Goal: Navigation & Orientation: Find specific page/section

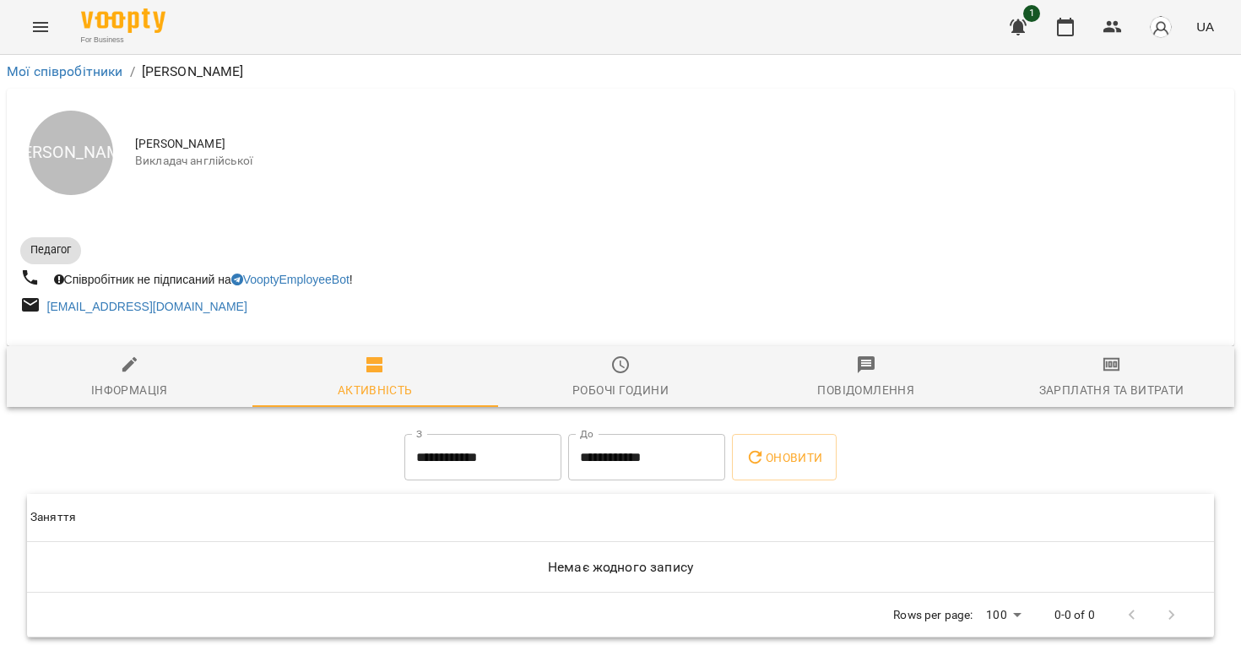
click at [109, 372] on span "Інформація" at bounding box center [129, 378] width 225 height 46
select select "**"
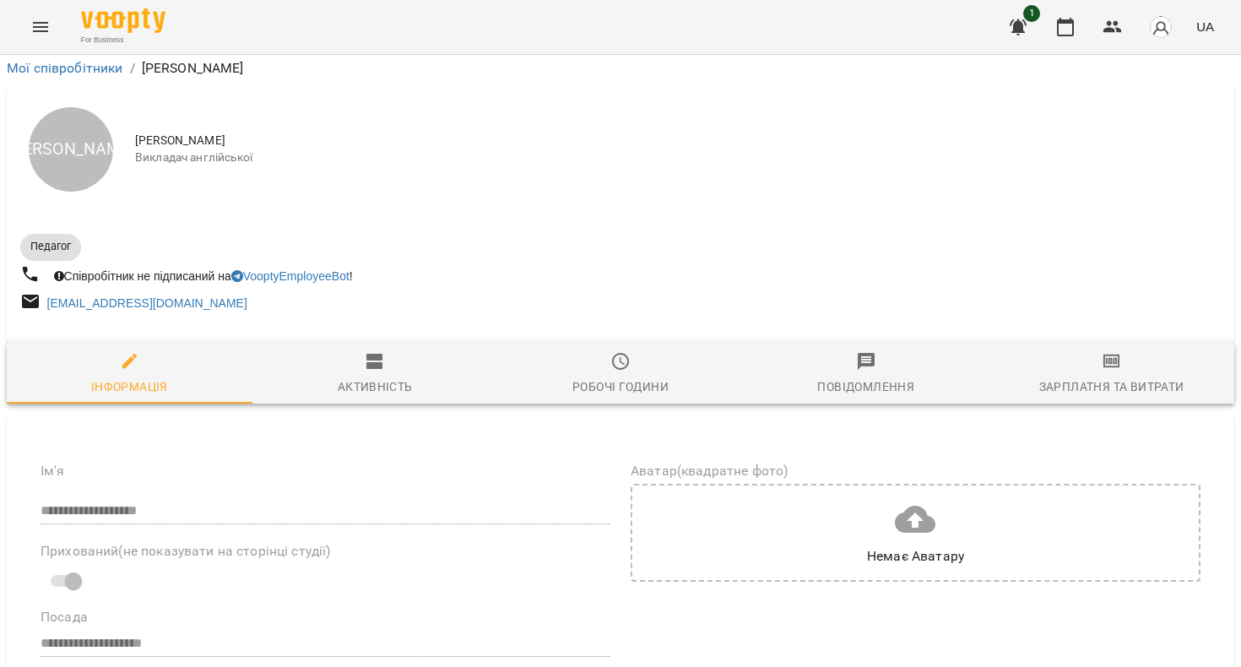
scroll to position [73, 0]
click at [1124, 14] on button "button" at bounding box center [1113, 27] width 41 height 41
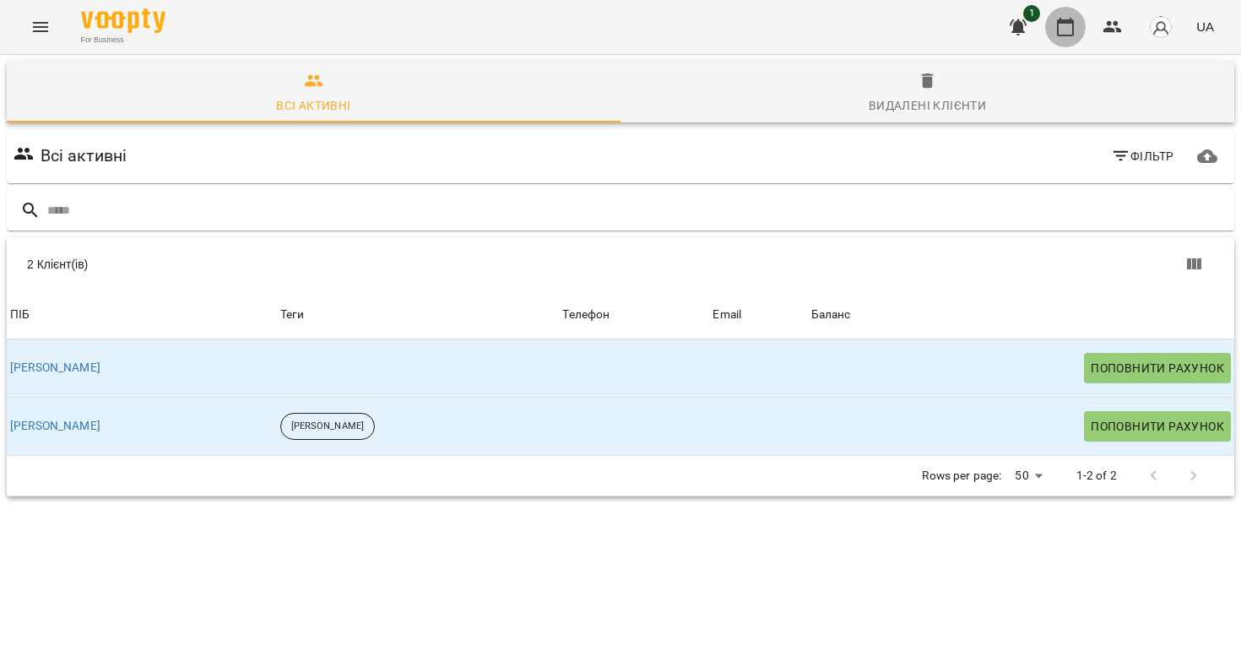
click at [1073, 14] on button "button" at bounding box center [1065, 27] width 41 height 41
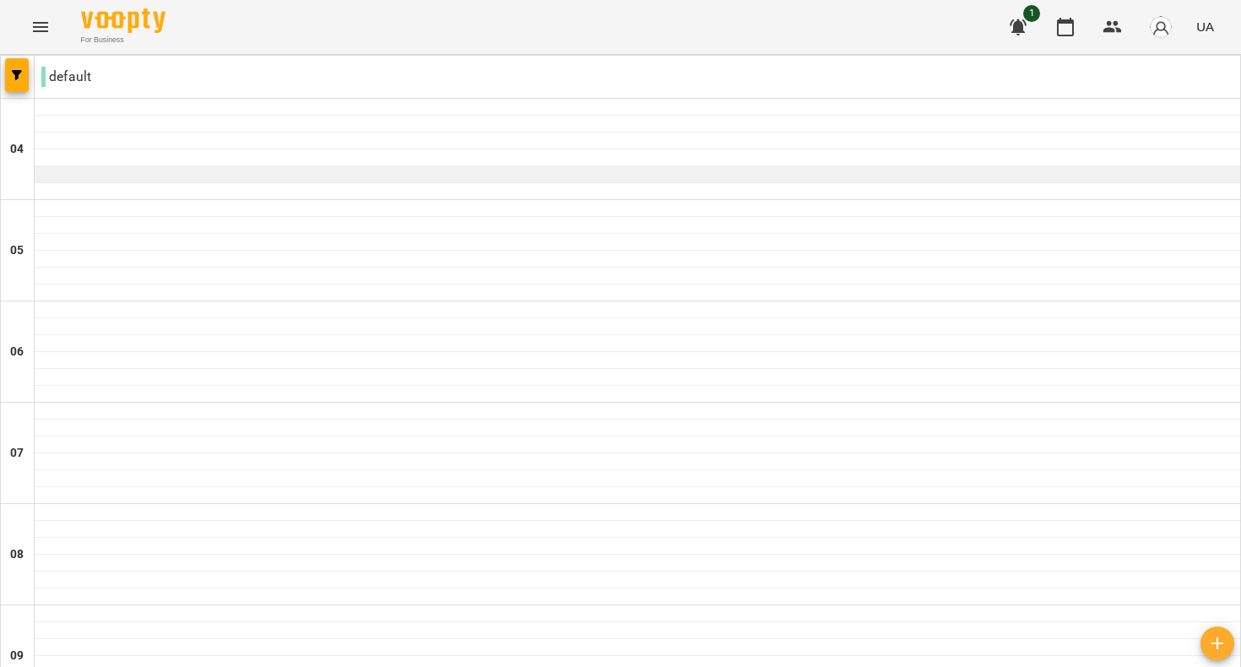
scroll to position [1468, 0]
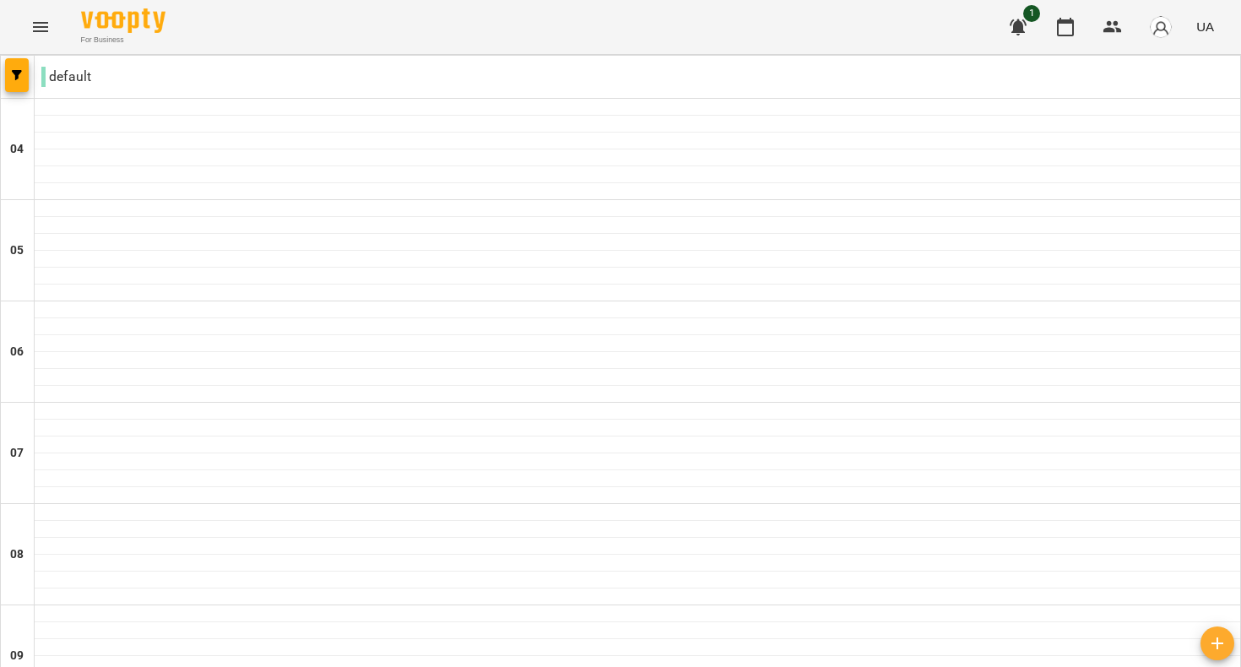
click at [1158, 35] on img "button" at bounding box center [1161, 27] width 24 height 24
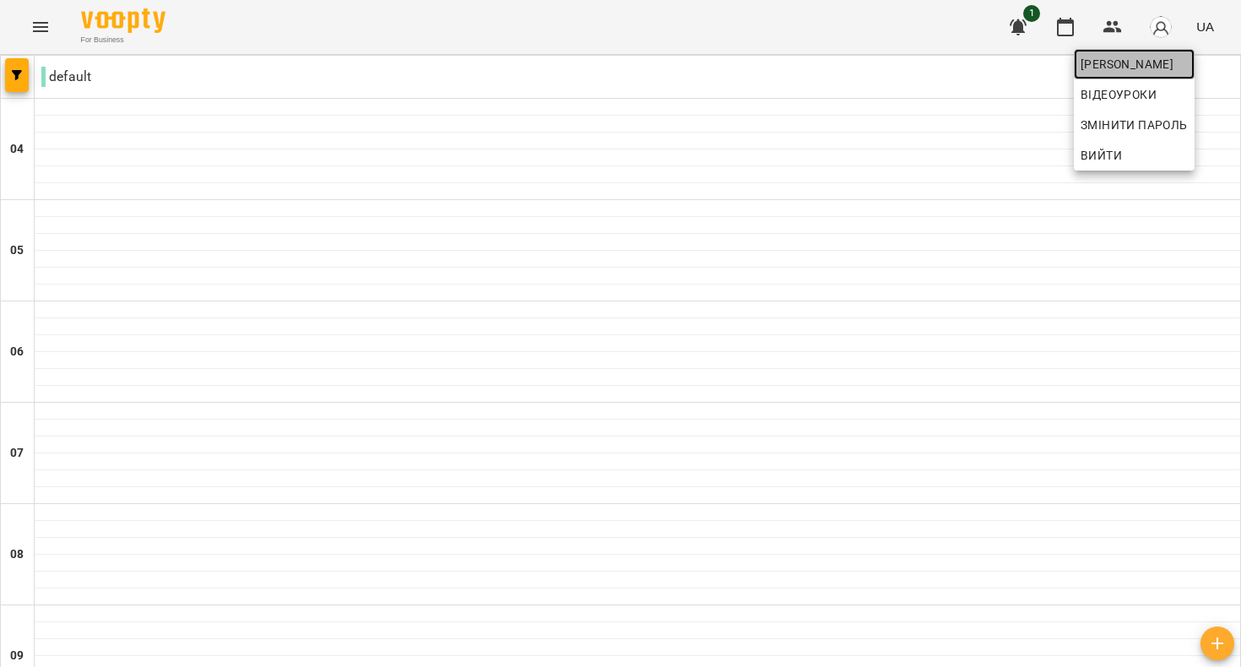
click at [1160, 65] on span "[PERSON_NAME]" at bounding box center [1134, 64] width 107 height 20
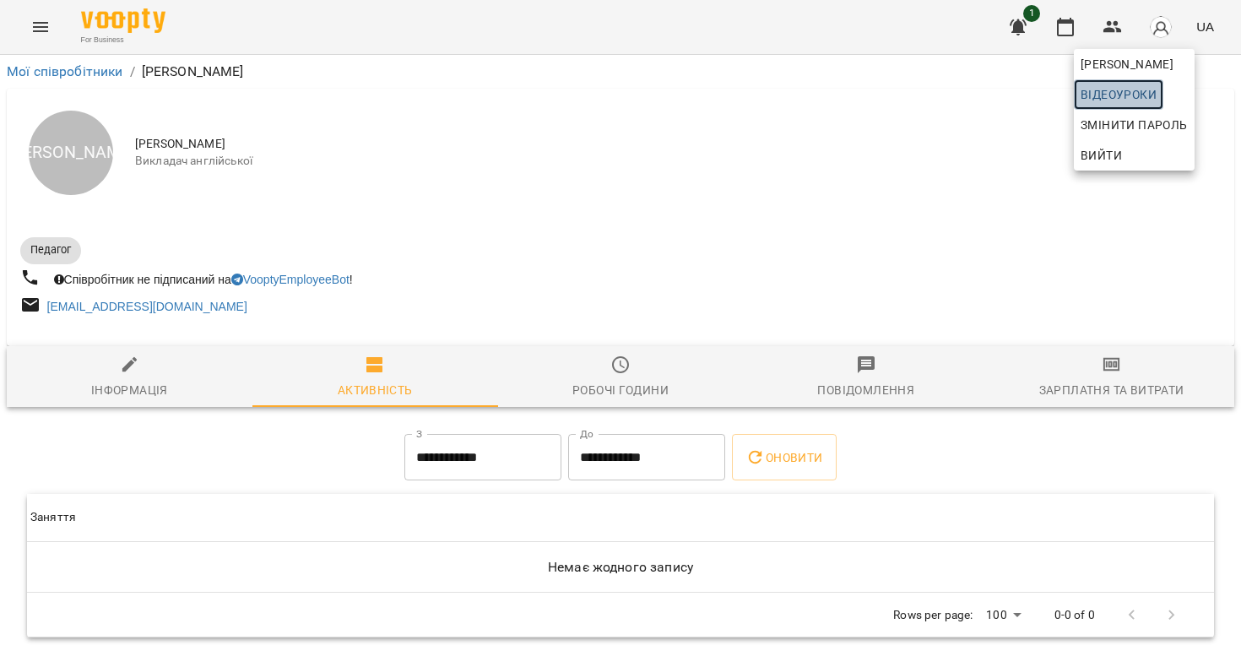
click at [1142, 101] on span "Відеоуроки" at bounding box center [1119, 94] width 76 height 20
click at [876, 155] on div at bounding box center [620, 333] width 1241 height 667
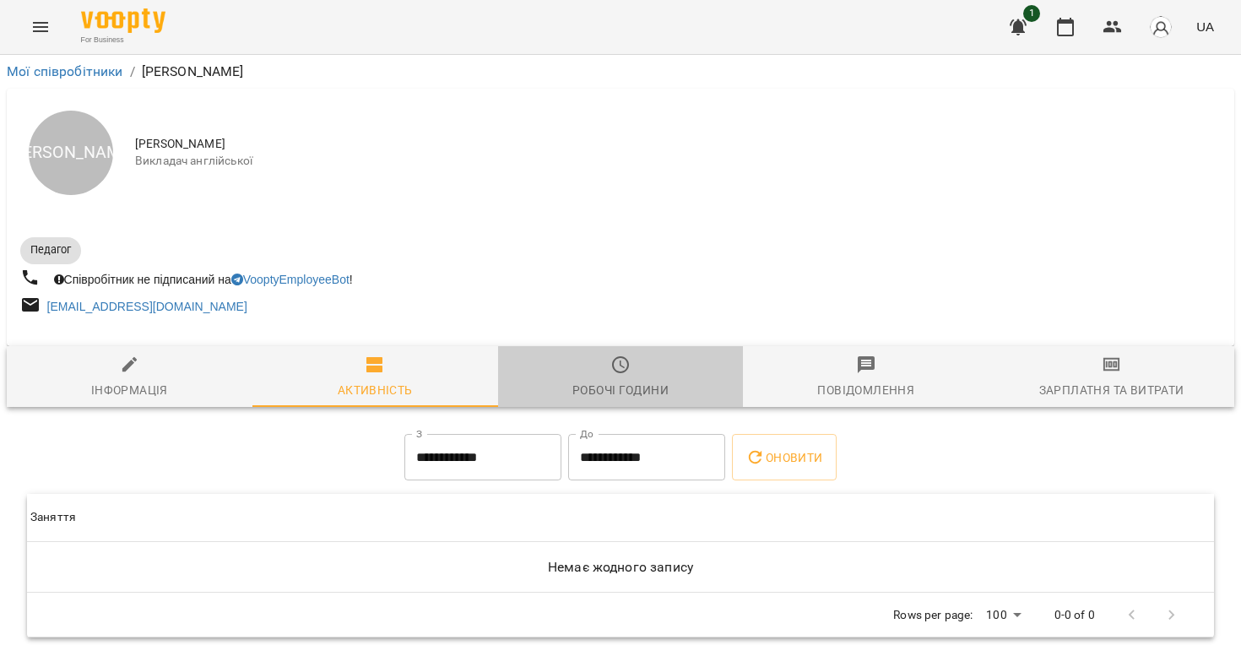
click at [646, 393] on div "Робочі години" at bounding box center [621, 390] width 96 height 20
